Goal: Book appointment/travel/reservation

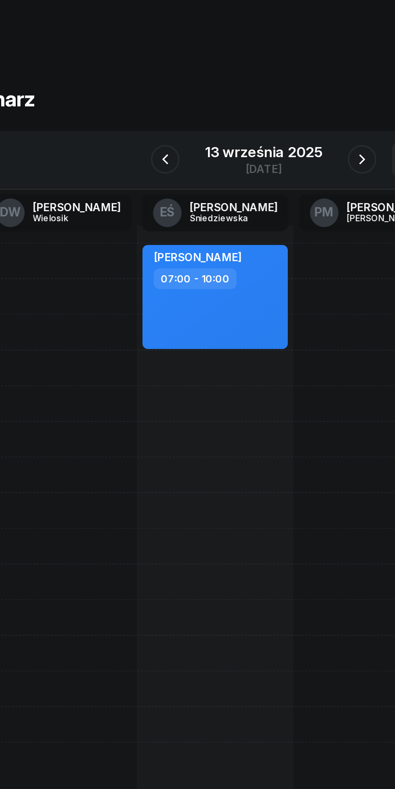
click at [198, 182] on div "[PERSON_NAME] 07:00 - 10:00" at bounding box center [170, 168] width 82 height 59
select select "07"
select select "10"
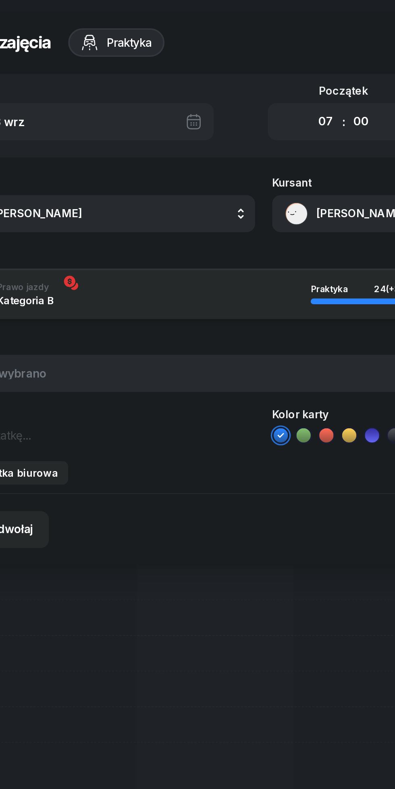
click at [228, 66] on select "00 01 02 03 04 05 06 07 08 09 10 11 12 13 14 15 16 17 18 19 20 21 22 23" at bounding box center [232, 68] width 15 height 17
select select "08"
click at [225, 60] on select "00 01 02 03 04 05 06 07 08 09 10 11 12 13 14 15 16 17 18 19 20 21 22 23" at bounding box center [232, 68] width 15 height 17
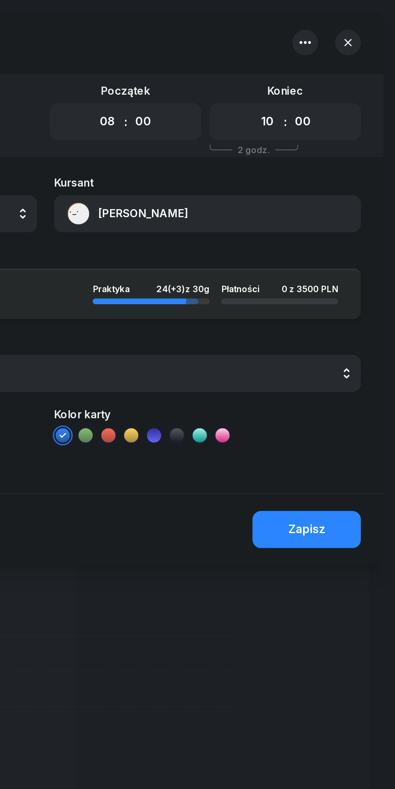
click at [351, 297] on div "Zapisz" at bounding box center [344, 299] width 21 height 10
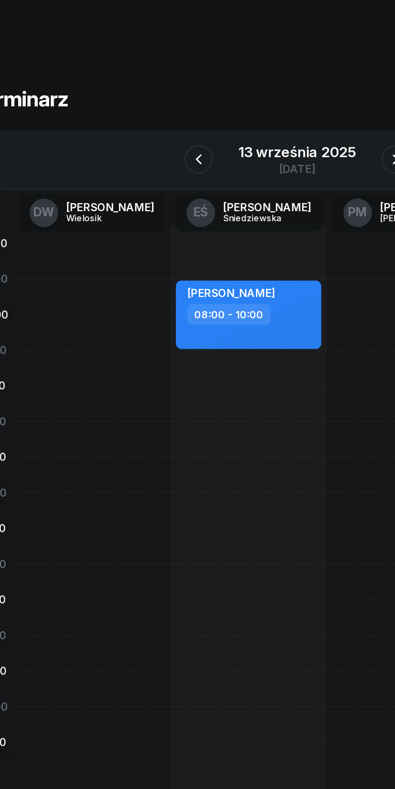
click at [142, 96] on button "button" at bounding box center [142, 90] width 16 height 16
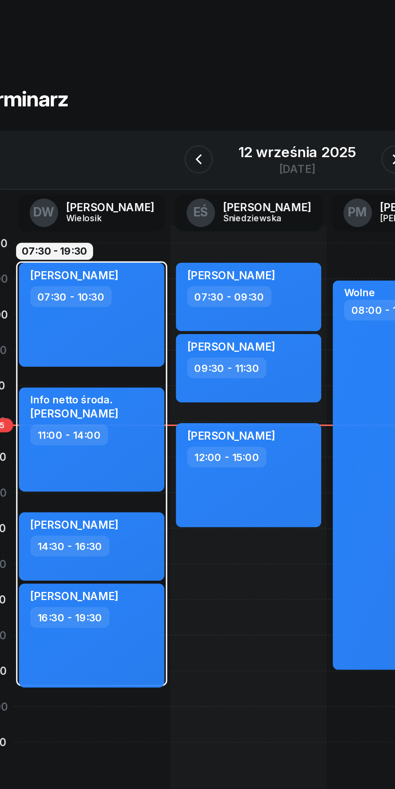
click at [190, 279] on div "[PERSON_NAME] 12:00 - 15:00" at bounding box center [170, 268] width 82 height 59
select select "12"
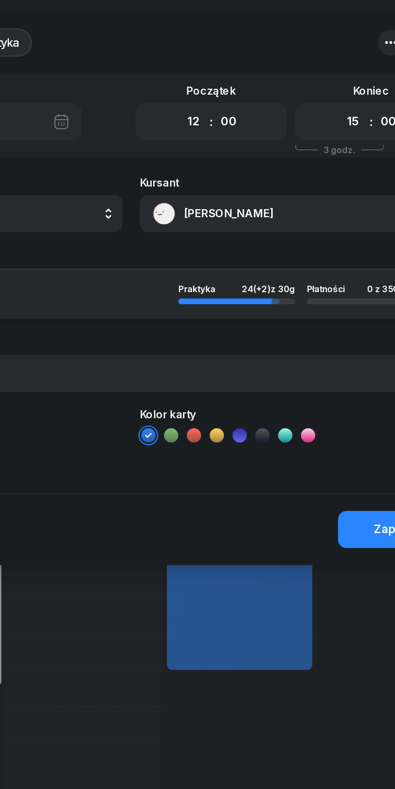
click at [320, 75] on select "00 01 02 03 04 05 06 07 08 09 10 11 12 13 14 15 16 17 18 19 20 21 22 23" at bounding box center [322, 68] width 15 height 17
select select "16"
click at [315, 60] on select "00 01 02 03 04 05 06 07 08 09 10 11 12 13 14 15 16 17 18 19 20 21 22 23" at bounding box center [322, 68] width 15 height 17
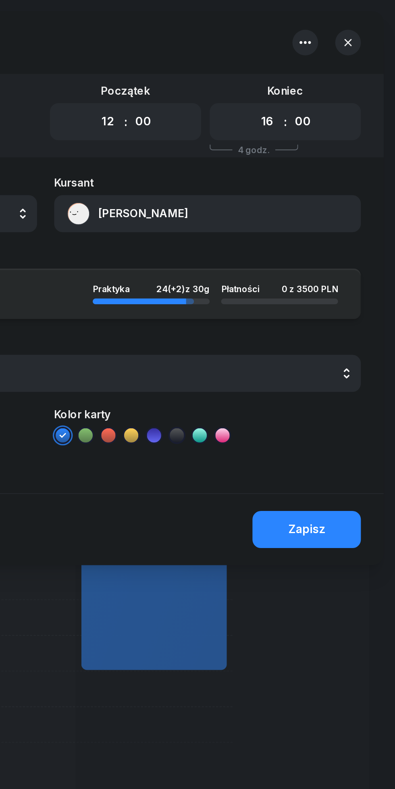
click at [343, 303] on div "Zapisz" at bounding box center [344, 299] width 21 height 10
